Goal: Task Accomplishment & Management: Complete application form

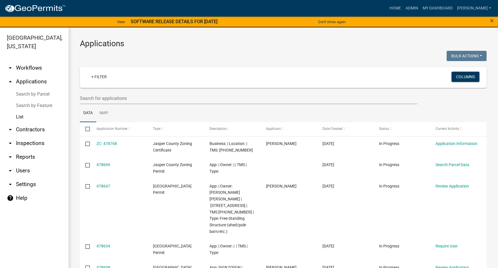
select select "3: 100"
drag, startPoint x: 0, startPoint y: 0, endPoint x: 94, endPoint y: 99, distance: 136.4
click at [94, 99] on input "text" at bounding box center [248, 98] width 337 height 12
paste input "039-00-09-031"
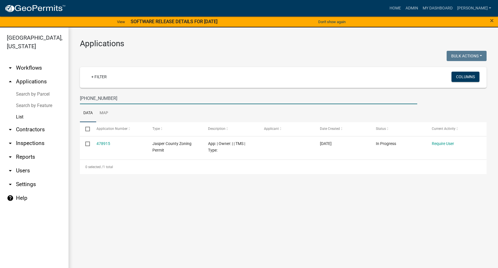
drag, startPoint x: 113, startPoint y: 98, endPoint x: 78, endPoint y: 96, distance: 34.9
click at [79, 96] on div "039-00-09-031" at bounding box center [249, 98] width 346 height 12
paste input "82"
type input "039-00-09-082"
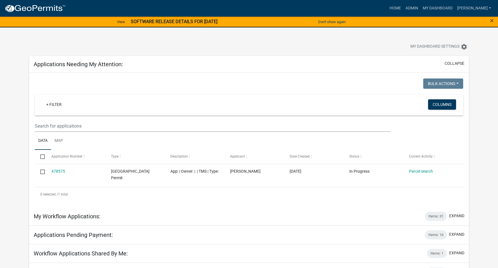
scroll to position [57, 0]
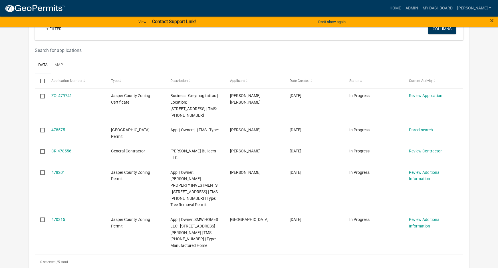
scroll to position [86, 0]
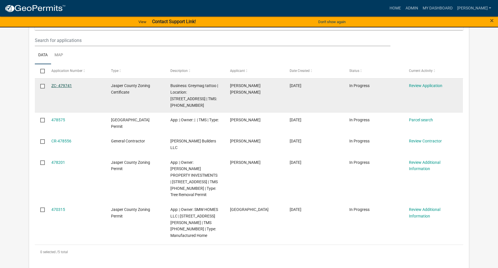
click at [65, 85] on link "ZC- 479741" at bounding box center [61, 85] width 21 height 5
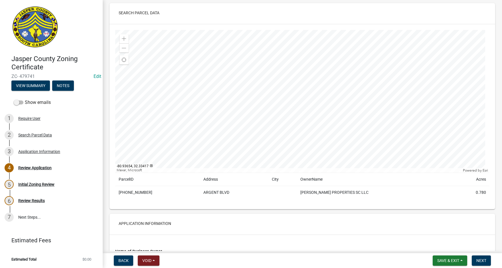
scroll to position [29, 0]
click at [481, 261] on span "Next" at bounding box center [482, 260] width 10 height 5
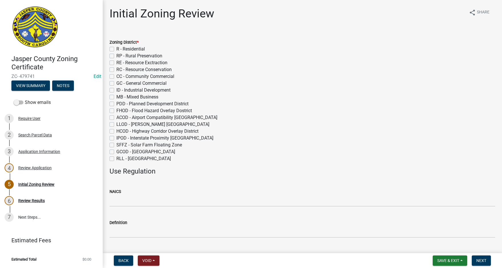
click at [116, 83] on label "GC - General Commercial" at bounding box center [141, 83] width 50 height 7
click at [116, 83] on input "GC - General Commercial" at bounding box center [118, 82] width 4 height 4
checkbox input "true"
checkbox input "false"
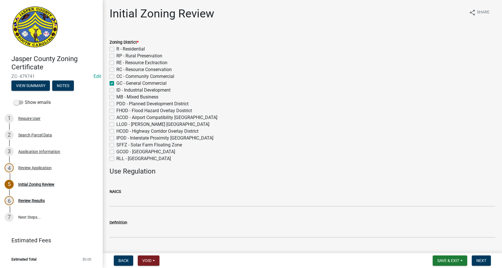
checkbox input "false"
checkbox input "true"
checkbox input "false"
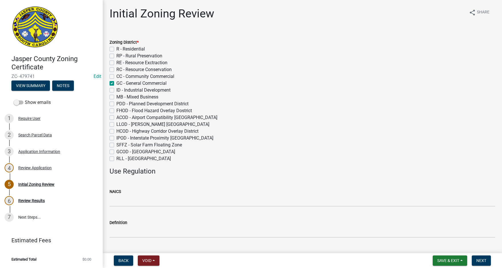
checkbox input "false"
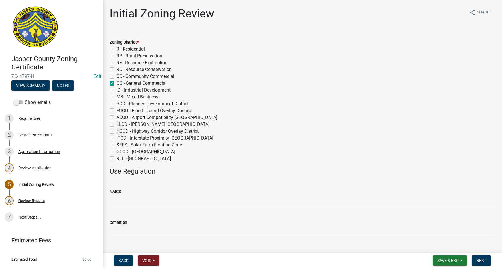
checkbox input "false"
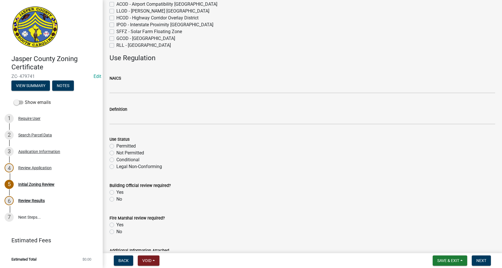
scroll to position [114, 0]
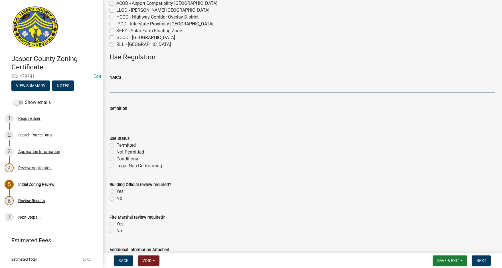
click at [118, 85] on input "NAICS" at bounding box center [303, 87] width 386 height 12
paste input "812199 Tattoo parlors"
type input "812199 Tattoo parlors"
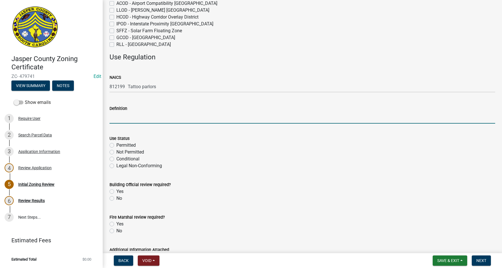
click at [118, 120] on input "Definition" at bounding box center [303, 118] width 386 height 12
paste input "812199 Tattoo parlors"
type input "812199 Tattoo parlors"
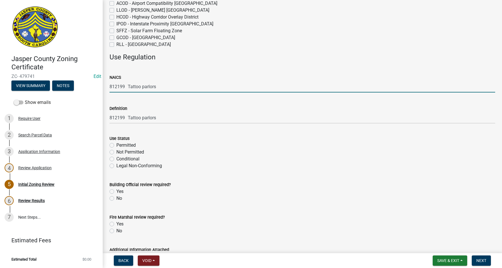
drag, startPoint x: 127, startPoint y: 86, endPoint x: 173, endPoint y: 85, distance: 46.2
click at [173, 85] on input "812199 Tattoo parlors" at bounding box center [303, 87] width 386 height 12
type input "812199"
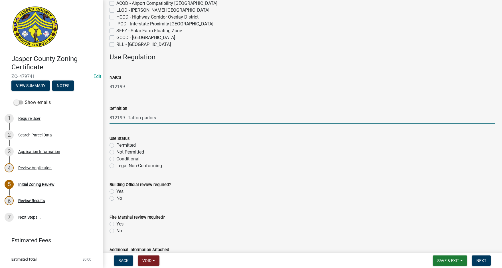
drag, startPoint x: 110, startPoint y: 118, endPoint x: 130, endPoint y: 118, distance: 19.7
click at [129, 118] on input "812199 Tattoo parlors" at bounding box center [303, 118] width 386 height 12
type input "Tattoo parlors"
click at [116, 144] on label "Permitted" at bounding box center [125, 145] width 19 height 7
click at [116, 144] on input "Permitted" at bounding box center [118, 144] width 4 height 4
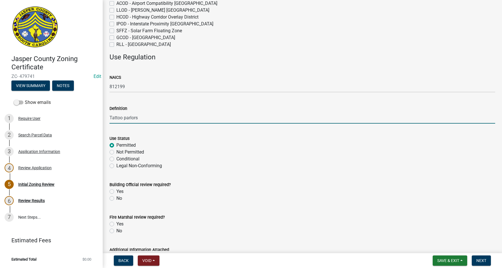
radio input "true"
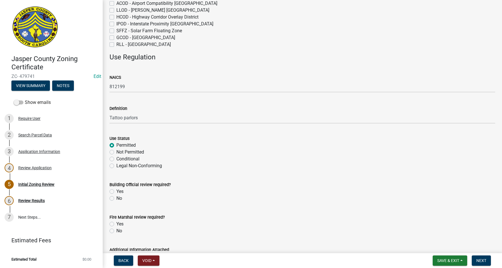
click at [116, 192] on label "Yes" at bounding box center [119, 191] width 7 height 7
click at [116, 192] on input "Yes" at bounding box center [118, 190] width 4 height 4
radio input "true"
click at [116, 224] on label "Yes" at bounding box center [119, 224] width 7 height 7
click at [116, 224] on input "Yes" at bounding box center [118, 223] width 4 height 4
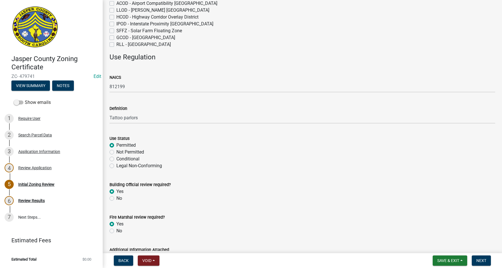
radio input "true"
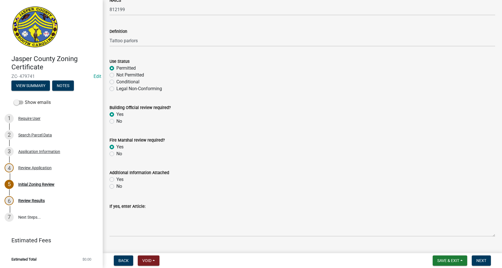
scroll to position [204, 0]
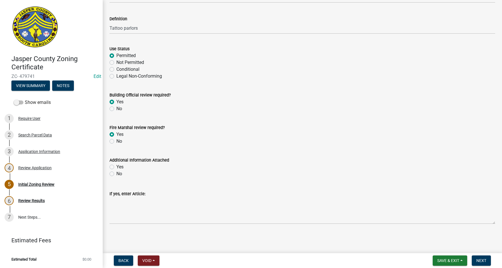
click at [116, 173] on label "No" at bounding box center [119, 173] width 6 height 7
click at [116, 173] on input "No" at bounding box center [118, 172] width 4 height 4
radio input "true"
click at [484, 260] on span "Next" at bounding box center [482, 260] width 10 height 5
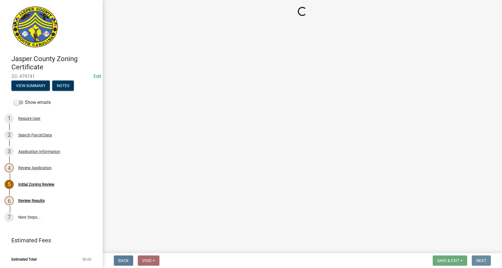
scroll to position [0, 0]
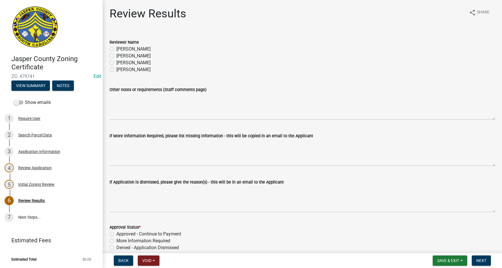
click at [116, 55] on label "Tara Hayes" at bounding box center [133, 56] width 34 height 7
click at [116, 55] on input "Tara Hayes" at bounding box center [118, 55] width 4 height 4
radio input "true"
click at [116, 235] on label "Approved - Continue to Payment" at bounding box center [148, 234] width 65 height 7
click at [116, 234] on input "Approved - Continue to Payment" at bounding box center [118, 233] width 4 height 4
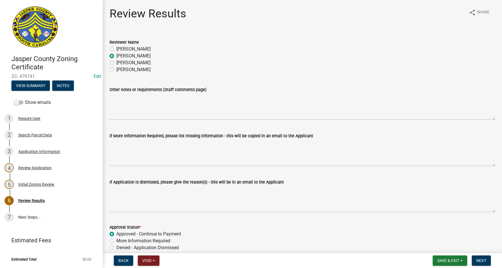
radio input "true"
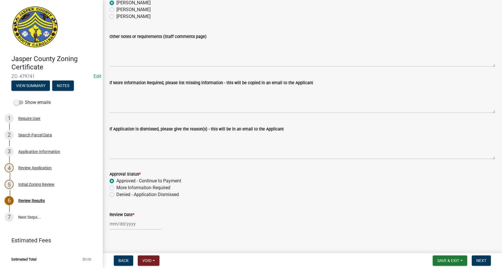
scroll to position [59, 0]
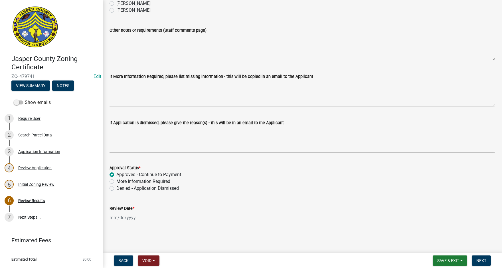
select select "9"
select select "2025"
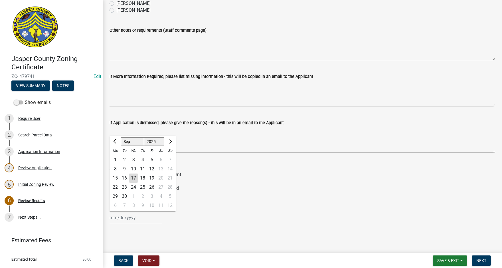
click at [128, 217] on div "Jan Feb Mar Apr May Jun Jul Aug Sep Oct Nov Dec 1525 1526 1527 1528 1529 1530 1…" at bounding box center [136, 218] width 52 height 12
click at [135, 175] on div "17" at bounding box center [133, 177] width 9 height 9
type input "09/17/2025"
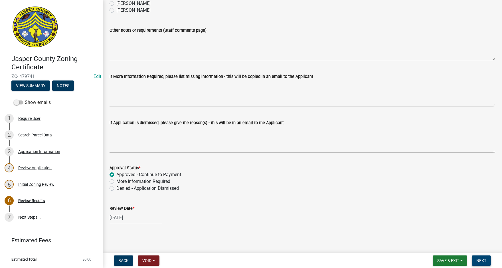
click at [485, 260] on span "Next" at bounding box center [482, 260] width 10 height 5
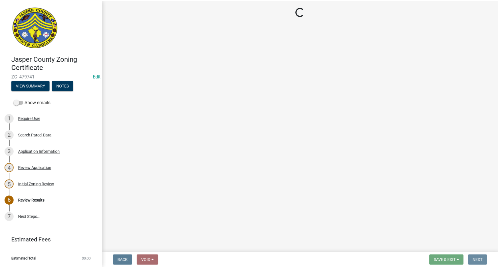
scroll to position [0, 0]
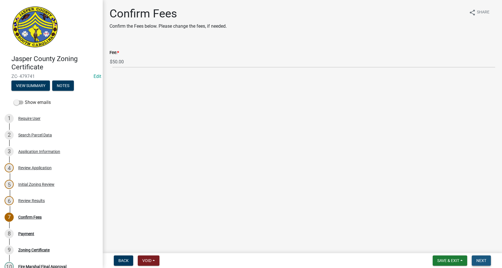
click at [478, 257] on button "Next" at bounding box center [481, 260] width 19 height 10
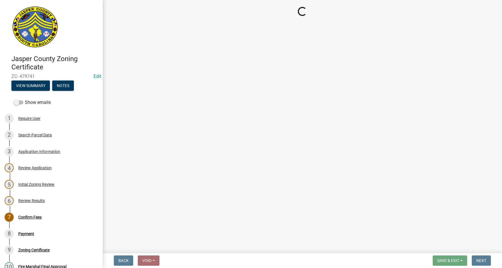
select select "3: 3"
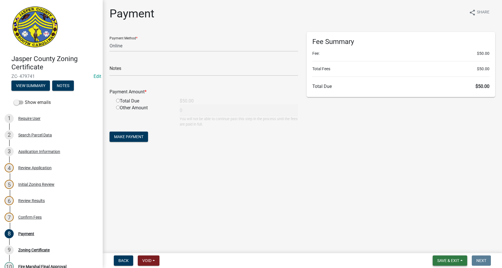
click at [459, 258] on button "Save & Exit" at bounding box center [450, 260] width 35 height 10
click at [442, 243] on button "Save & Exit" at bounding box center [445, 246] width 46 height 14
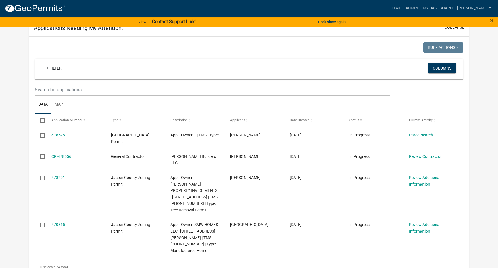
scroll to position [57, 0]
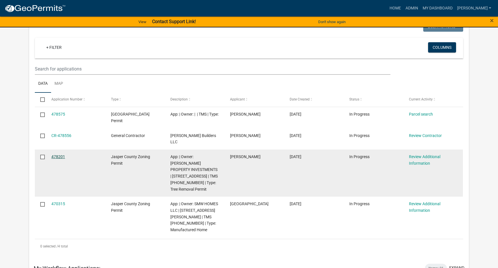
click at [62, 154] on link "478201" at bounding box center [58, 156] width 14 height 5
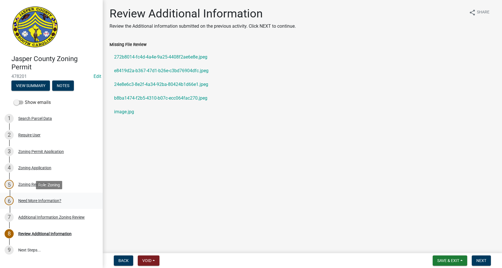
click at [39, 199] on div "Need More Information?" at bounding box center [39, 201] width 43 height 4
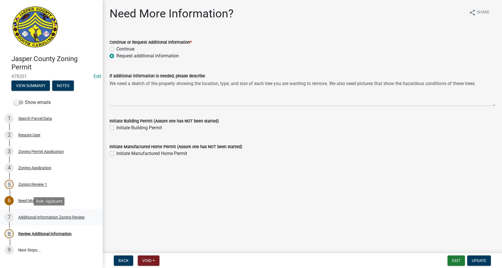
click at [47, 216] on div "Additional Information Zoning Review" at bounding box center [51, 217] width 66 height 4
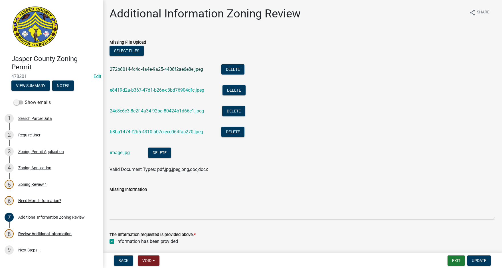
click at [171, 69] on link "272b8014-fc4d-4a4e-9a25-4408f2ae6e8e.jpeg" at bounding box center [156, 68] width 93 height 5
click at [143, 92] on link "e8419d2a-b367-47d1-b26e-c3bd76904dfc.jpeg" at bounding box center [157, 89] width 94 height 5
click at [136, 114] on div "24e8e6c3-8e2f-4a34-92ba-80424b1d66e1.jpeg" at bounding box center [161, 112] width 103 height 12
click at [141, 109] on link "24e8e6c3-8e2f-4a34-92ba-80424b1d66e1.jpeg" at bounding box center [157, 110] width 94 height 5
click at [134, 131] on link "b8ba1474-f2b5-4310-b07c-ecc064fac270.jpeg" at bounding box center [156, 131] width 93 height 5
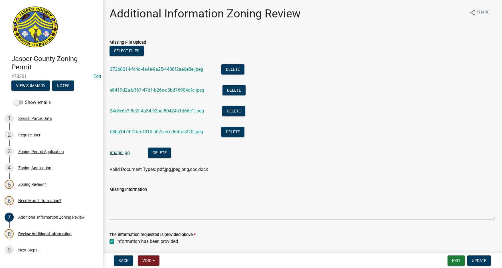
click at [117, 153] on link "image.jpg" at bounding box center [120, 152] width 20 height 5
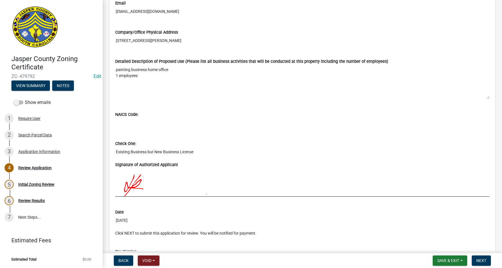
scroll to position [457, 0]
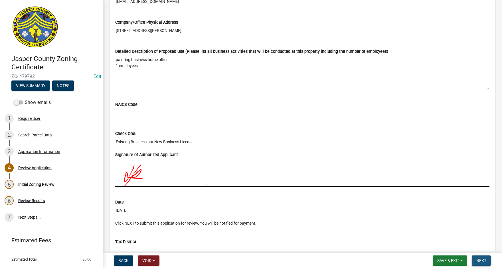
click at [486, 262] on span "Next" at bounding box center [482, 260] width 10 height 5
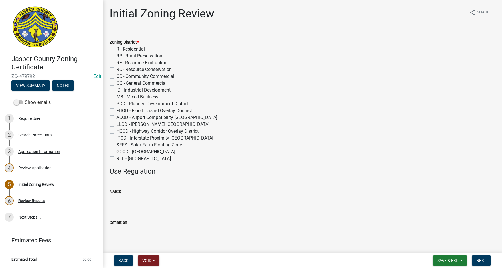
click at [116, 48] on label "R - Residential" at bounding box center [130, 49] width 29 height 7
click at [116, 48] on input "R - Residential" at bounding box center [118, 48] width 4 height 4
checkbox input "true"
checkbox input "false"
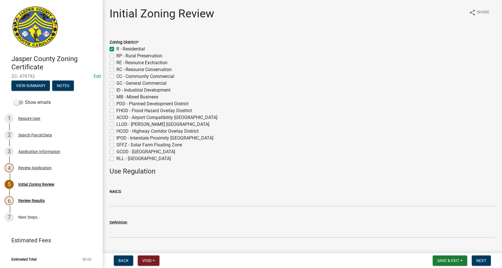
checkbox input "false"
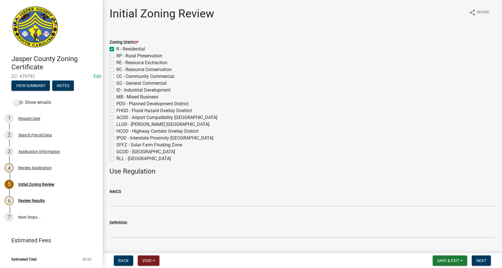
checkbox input "false"
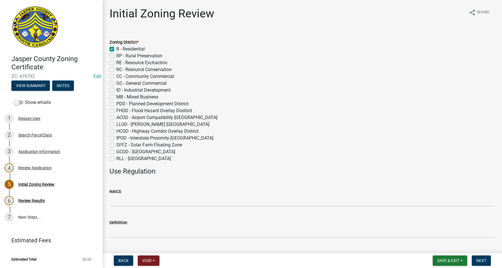
checkbox input "false"
click at [37, 153] on div "3 Application Information" at bounding box center [49, 151] width 89 height 9
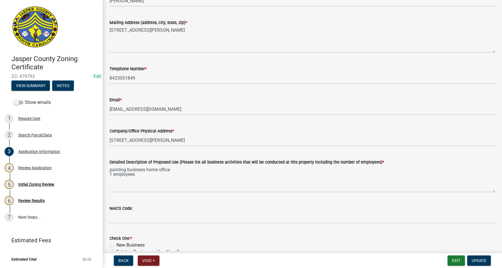
scroll to position [86, 0]
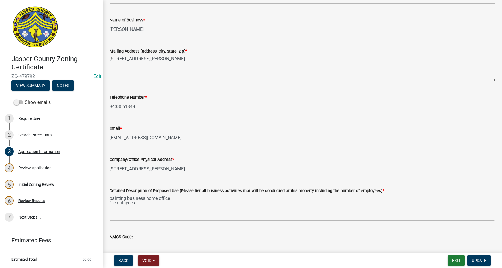
click at [152, 58] on textarea "59 Carson Rd" at bounding box center [303, 68] width 386 height 27
type textarea "59 Carson Rd. Ridgeland, SC 29936"
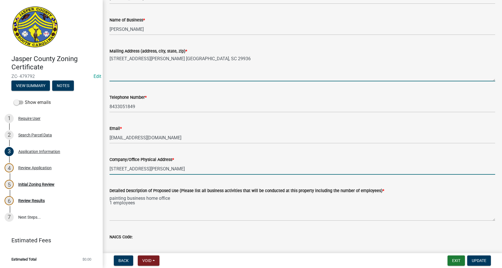
click at [148, 168] on input "59 CARSON RD" at bounding box center [303, 169] width 386 height 12
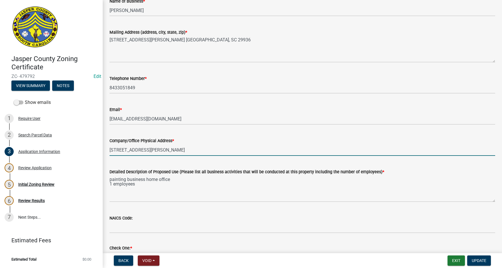
scroll to position [114, 0]
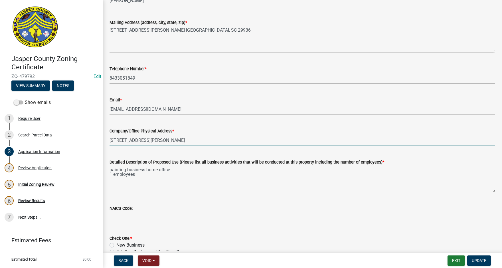
type input "59 CARSON RD, Ridgeland, SC 29936"
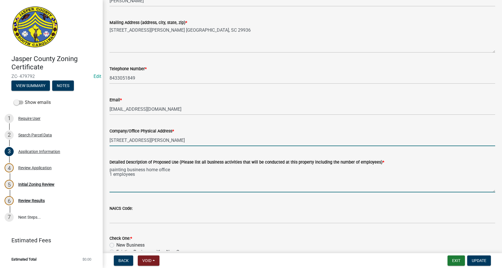
click at [110, 168] on textarea "painting business home office 1 employees" at bounding box center [303, 178] width 386 height 27
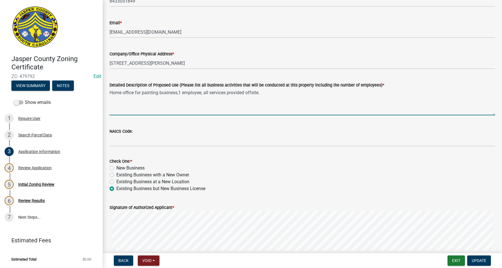
scroll to position [200, 0]
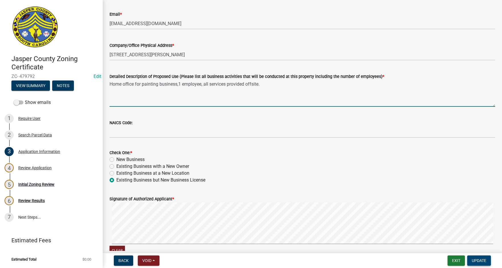
type textarea "Home office for painting business,1 employee, all services provided offsite."
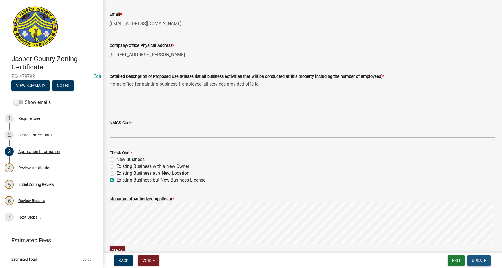
click at [475, 257] on button "Update" at bounding box center [479, 260] width 24 height 10
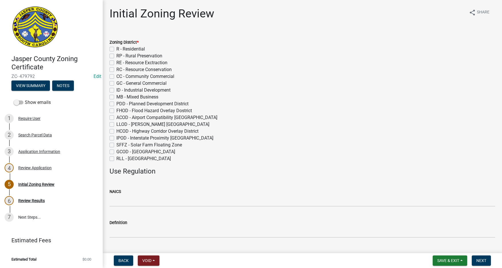
click at [116, 47] on label "R - Residential" at bounding box center [130, 49] width 29 height 7
click at [116, 47] on input "R - Residential" at bounding box center [118, 48] width 4 height 4
checkbox input "true"
checkbox input "false"
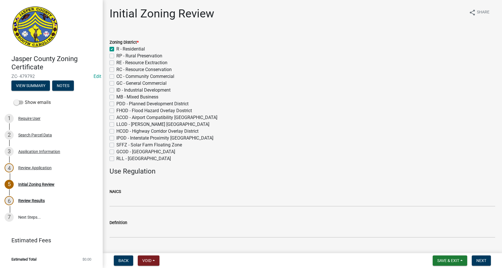
checkbox input "false"
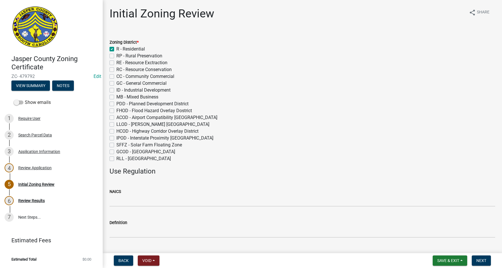
checkbox input "false"
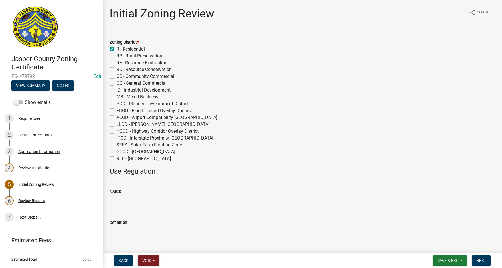
checkbox input "false"
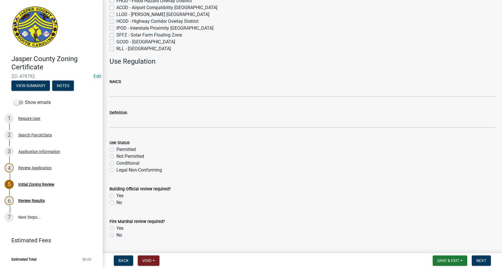
scroll to position [114, 0]
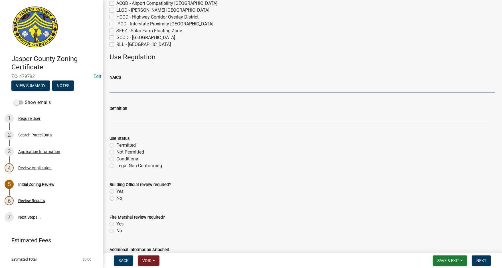
click at [119, 88] on input "NAICS" at bounding box center [303, 87] width 386 height 12
type input "NA"
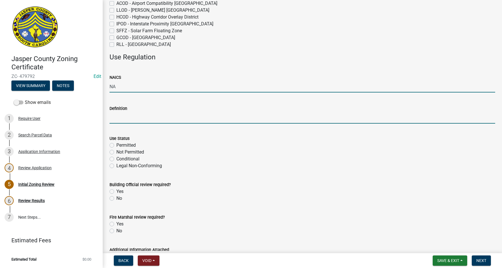
click at [122, 121] on input "Definition" at bounding box center [303, 118] width 386 height 12
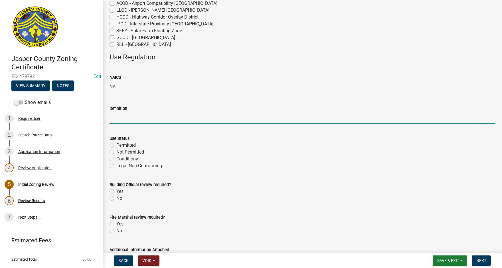
type input "Home Occupation"
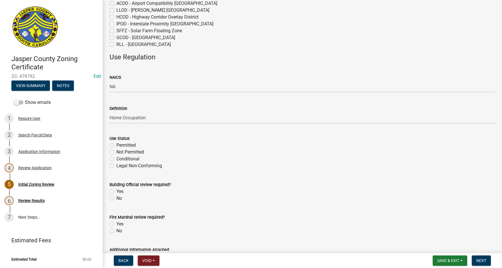
click at [116, 159] on label "Conditional" at bounding box center [127, 159] width 23 height 7
click at [116, 159] on input "Conditional" at bounding box center [118, 158] width 4 height 4
radio input "true"
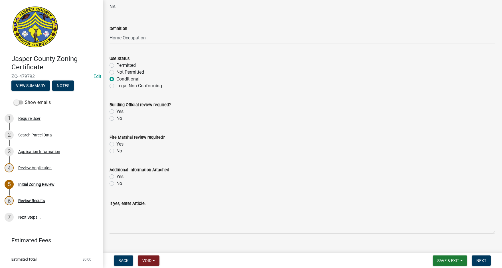
scroll to position [204, 0]
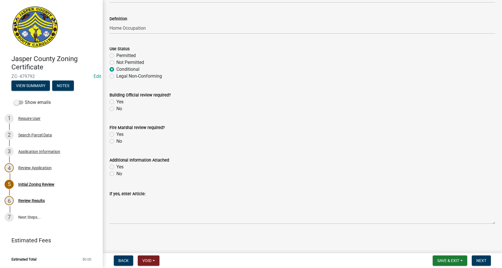
click at [116, 108] on label "No" at bounding box center [119, 108] width 6 height 7
click at [116, 108] on input "No" at bounding box center [118, 107] width 4 height 4
radio input "true"
click at [112, 144] on div "No" at bounding box center [303, 141] width 386 height 7
click at [116, 141] on label "No" at bounding box center [119, 141] width 6 height 7
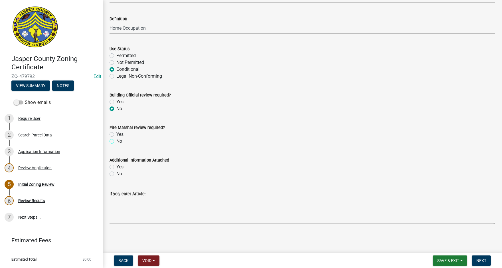
click at [116, 141] on input "No" at bounding box center [118, 140] width 4 height 4
radio input "true"
click at [116, 167] on label "Yes" at bounding box center [119, 167] width 7 height 7
click at [116, 167] on input "Yes" at bounding box center [118, 166] width 4 height 4
radio input "true"
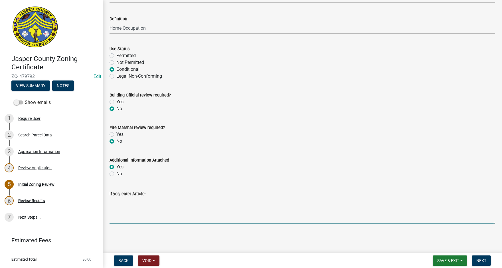
click at [114, 198] on textarea "If yes, enter Article:" at bounding box center [303, 210] width 386 height 27
paste textarea "11:7.36 Home Occupation: Home occupations, as defined by this Ordinance, shall …"
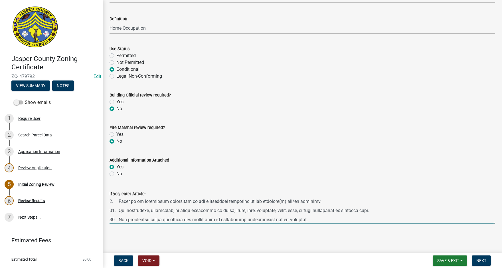
scroll to position [91, 0]
type textarea "11:7.36 Home Occupation: Home occupations, as defined by this Ordinance, shall …"
click at [485, 261] on span "Next" at bounding box center [482, 260] width 10 height 5
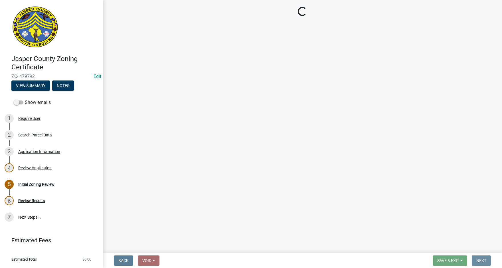
scroll to position [0, 0]
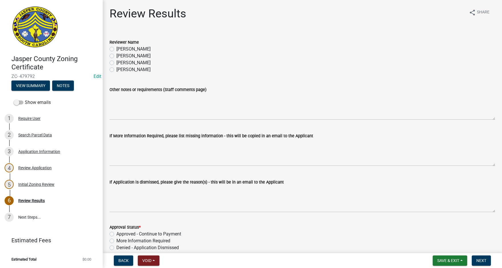
click at [116, 56] on label "Tara Hayes" at bounding box center [133, 56] width 34 height 7
click at [116, 56] on input "Tara Hayes" at bounding box center [118, 55] width 4 height 4
radio input "true"
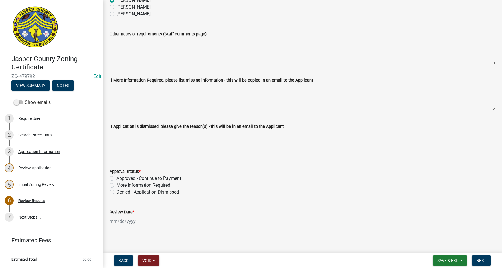
scroll to position [59, 0]
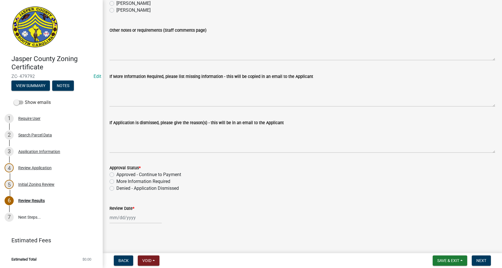
click at [116, 175] on label "Approved - Continue to Payment" at bounding box center [148, 174] width 65 height 7
click at [116, 175] on input "Approved - Continue to Payment" at bounding box center [118, 173] width 4 height 4
radio input "true"
click at [120, 217] on div at bounding box center [136, 218] width 52 height 12
select select "9"
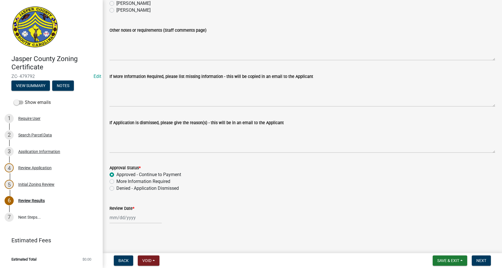
select select "2025"
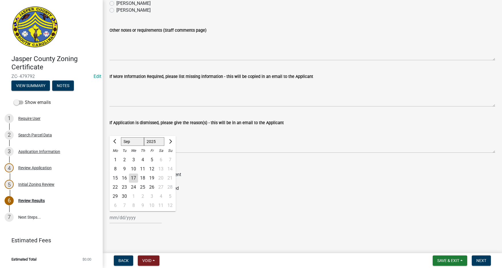
click at [134, 177] on div "17" at bounding box center [133, 177] width 9 height 9
type input "09/17/2025"
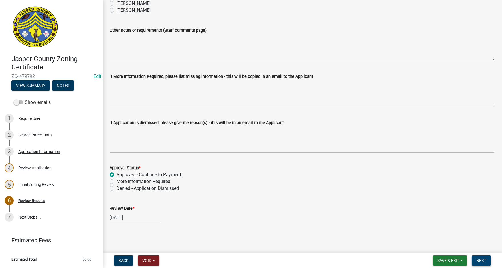
click at [485, 261] on span "Next" at bounding box center [482, 260] width 10 height 5
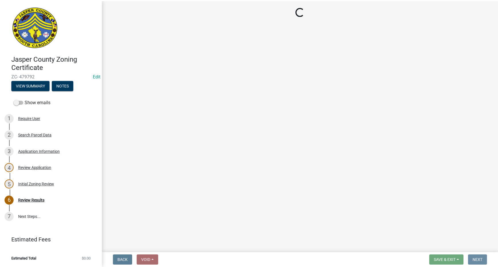
scroll to position [0, 0]
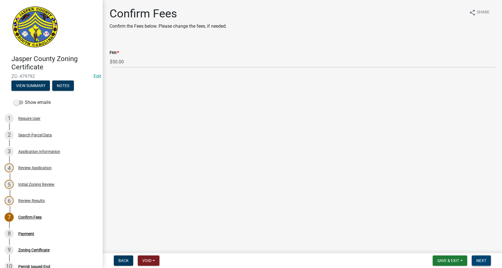
click at [483, 260] on span "Next" at bounding box center [482, 260] width 10 height 5
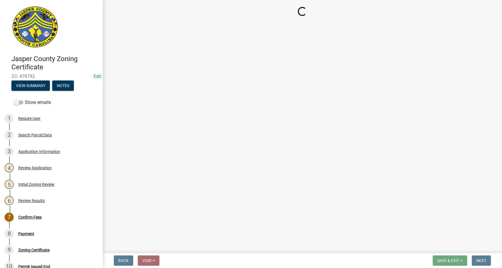
select select "3: 3"
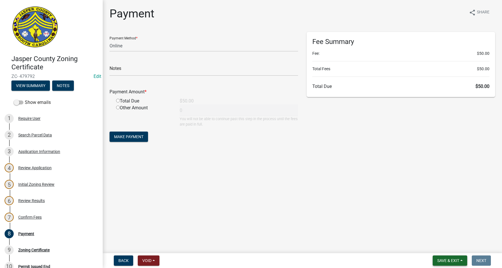
click at [454, 259] on span "Save & Exit" at bounding box center [448, 260] width 22 height 5
click at [445, 246] on button "Save & Exit" at bounding box center [445, 246] width 46 height 14
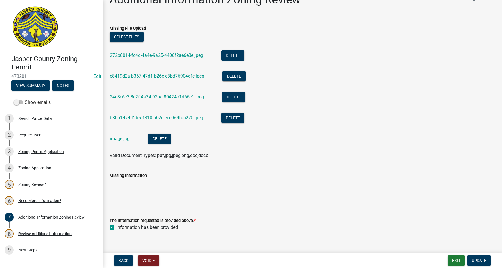
scroll to position [21, 0]
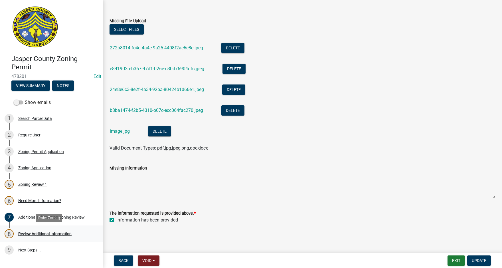
click at [33, 233] on div "Review Additional Information" at bounding box center [44, 234] width 53 height 4
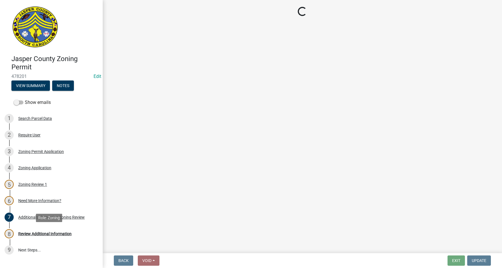
scroll to position [0, 0]
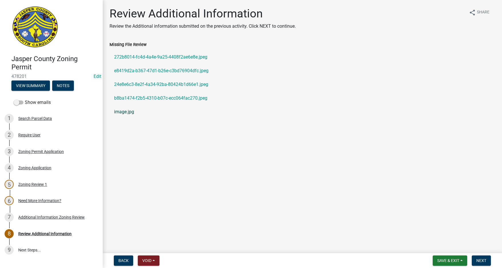
drag, startPoint x: 128, startPoint y: 112, endPoint x: 125, endPoint y: 114, distance: 3.1
click at [125, 114] on link "image.jpg" at bounding box center [303, 112] width 386 height 14
click at [35, 152] on div "Zoning Permit Application" at bounding box center [41, 152] width 46 height 4
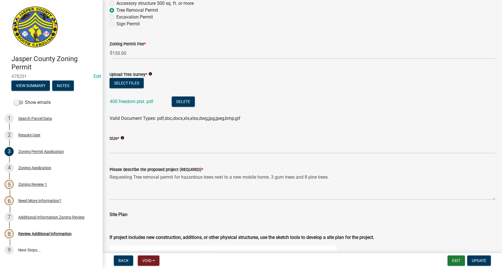
scroll to position [571, 0]
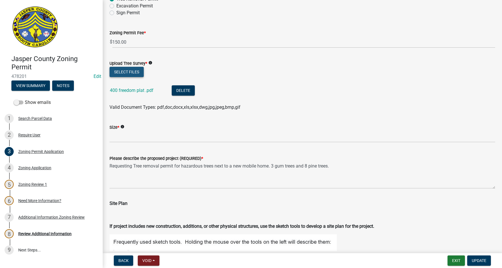
click at [136, 70] on button "Select files" at bounding box center [127, 72] width 34 height 10
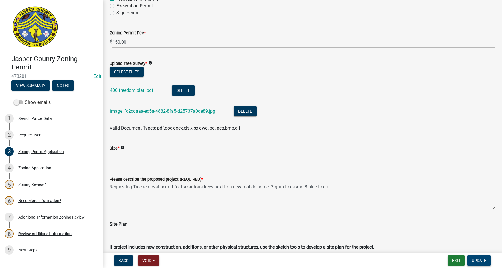
click at [481, 258] on span "Update" at bounding box center [479, 260] width 15 height 5
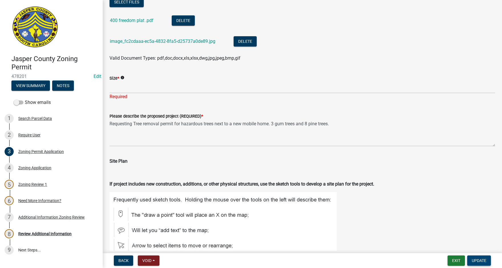
scroll to position [656, 0]
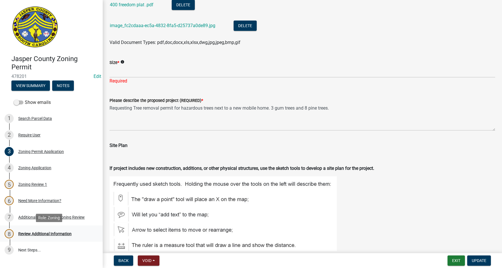
click at [52, 234] on div "Review Additional Information" at bounding box center [44, 234] width 53 height 4
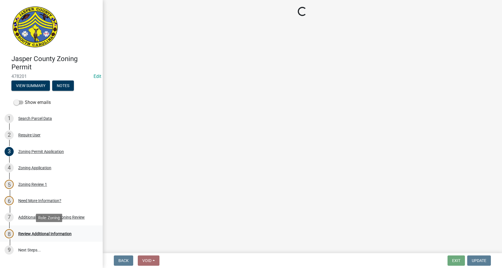
scroll to position [0, 0]
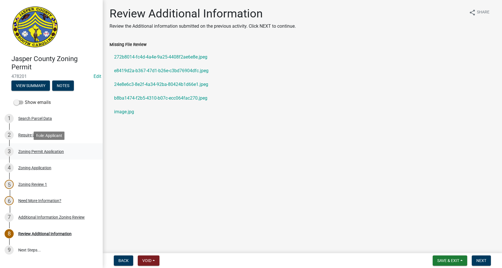
click at [33, 150] on div "Zoning Permit Application" at bounding box center [41, 152] width 46 height 4
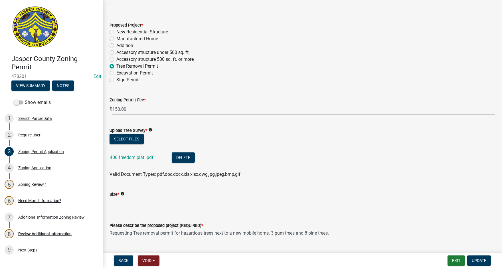
scroll to position [514, 0]
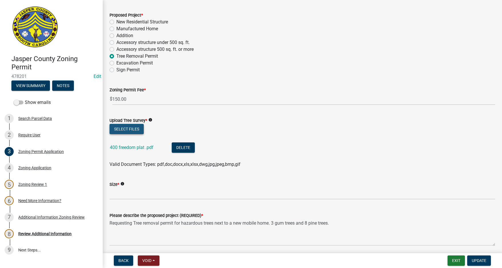
click at [120, 127] on button "Select files" at bounding box center [127, 129] width 34 height 10
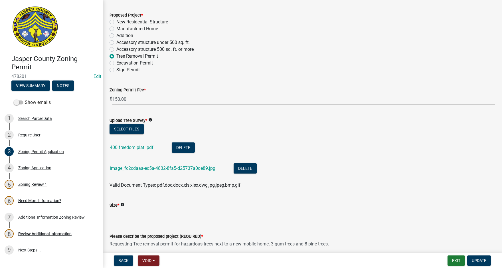
click at [133, 216] on input "Size *" at bounding box center [303, 215] width 386 height 12
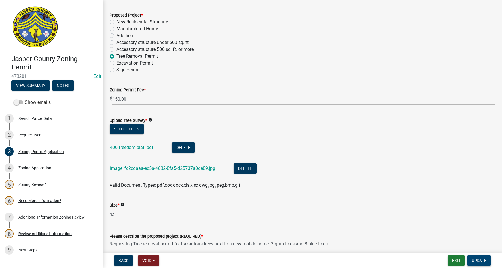
type input "na"
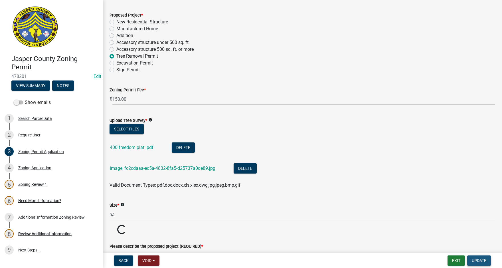
click at [483, 260] on span "Update" at bounding box center [479, 260] width 15 height 5
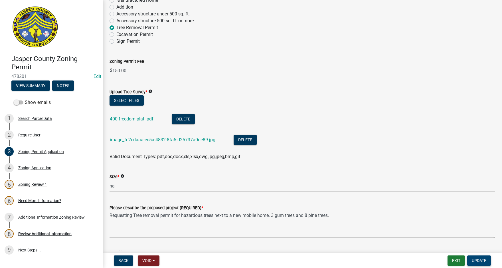
scroll to position [571, 0]
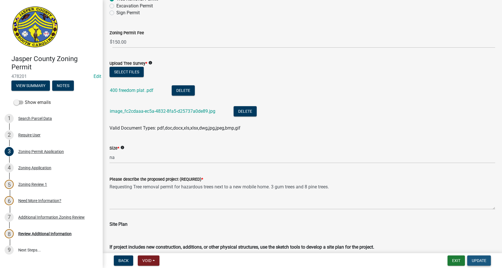
click at [481, 260] on span "Update" at bounding box center [479, 260] width 15 height 5
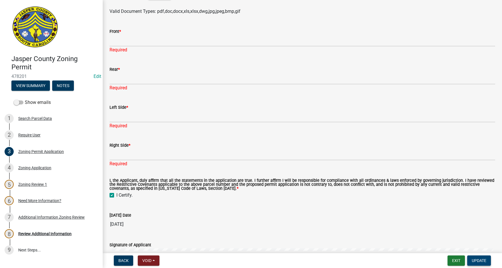
scroll to position [1084, 0]
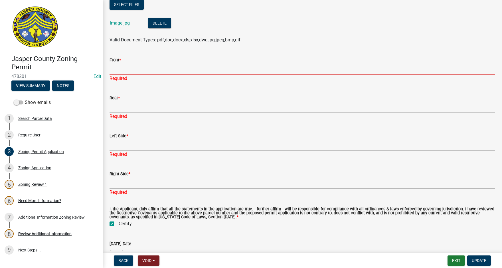
click at [138, 71] on input "Front *" at bounding box center [303, 69] width 386 height 12
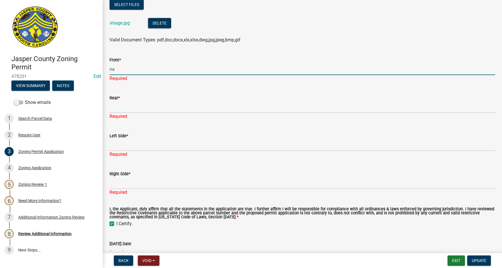
type input "na"
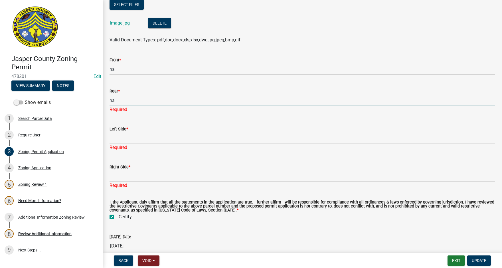
type input "na"
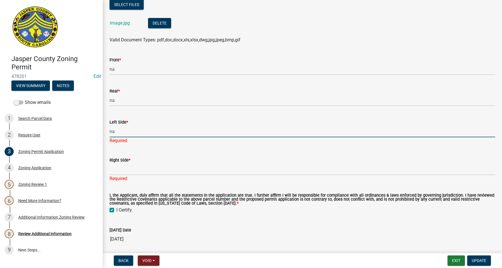
type input "na"
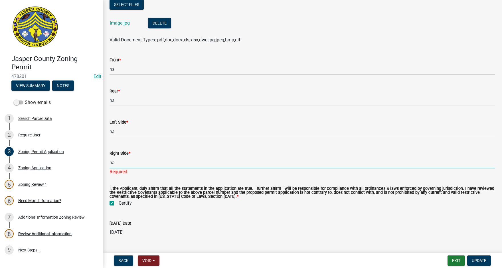
type input "na"
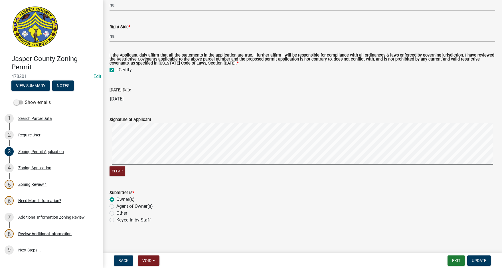
scroll to position [1211, 0]
click at [480, 259] on span "Update" at bounding box center [479, 260] width 15 height 5
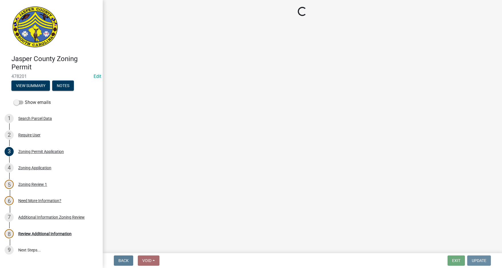
scroll to position [0, 0]
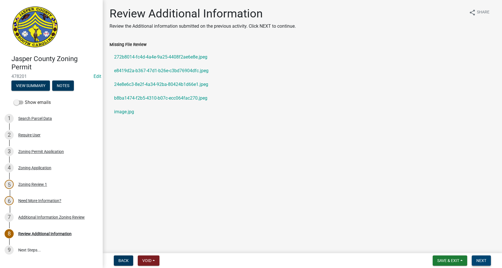
click at [483, 260] on span "Next" at bounding box center [482, 260] width 10 height 5
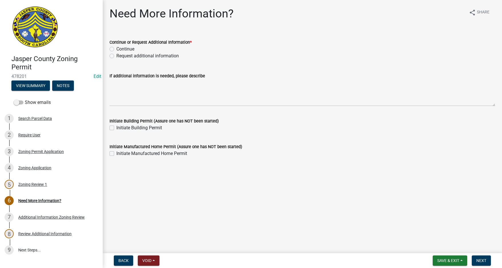
click at [116, 55] on label "Request additional information" at bounding box center [147, 56] width 62 height 7
click at [116, 55] on input "Request additional information" at bounding box center [118, 55] width 4 height 4
radio input "true"
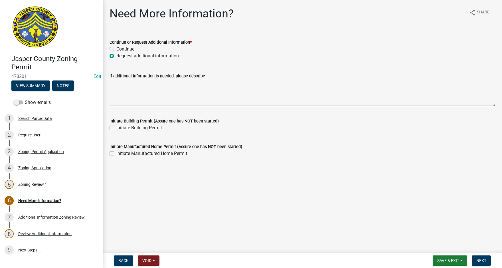
click at [135, 95] on textarea "If additional information is needed, please describe" at bounding box center [303, 92] width 386 height 27
click at [153, 82] on textarea "What is the diameter of the 3 gum trees that are being removed?" at bounding box center [303, 92] width 386 height 27
type textarea "What is the diameter at 5 feet above ground of the 3 gum trees that are being r…"
click at [482, 262] on span "Next" at bounding box center [482, 260] width 10 height 5
